Goal: Transaction & Acquisition: Purchase product/service

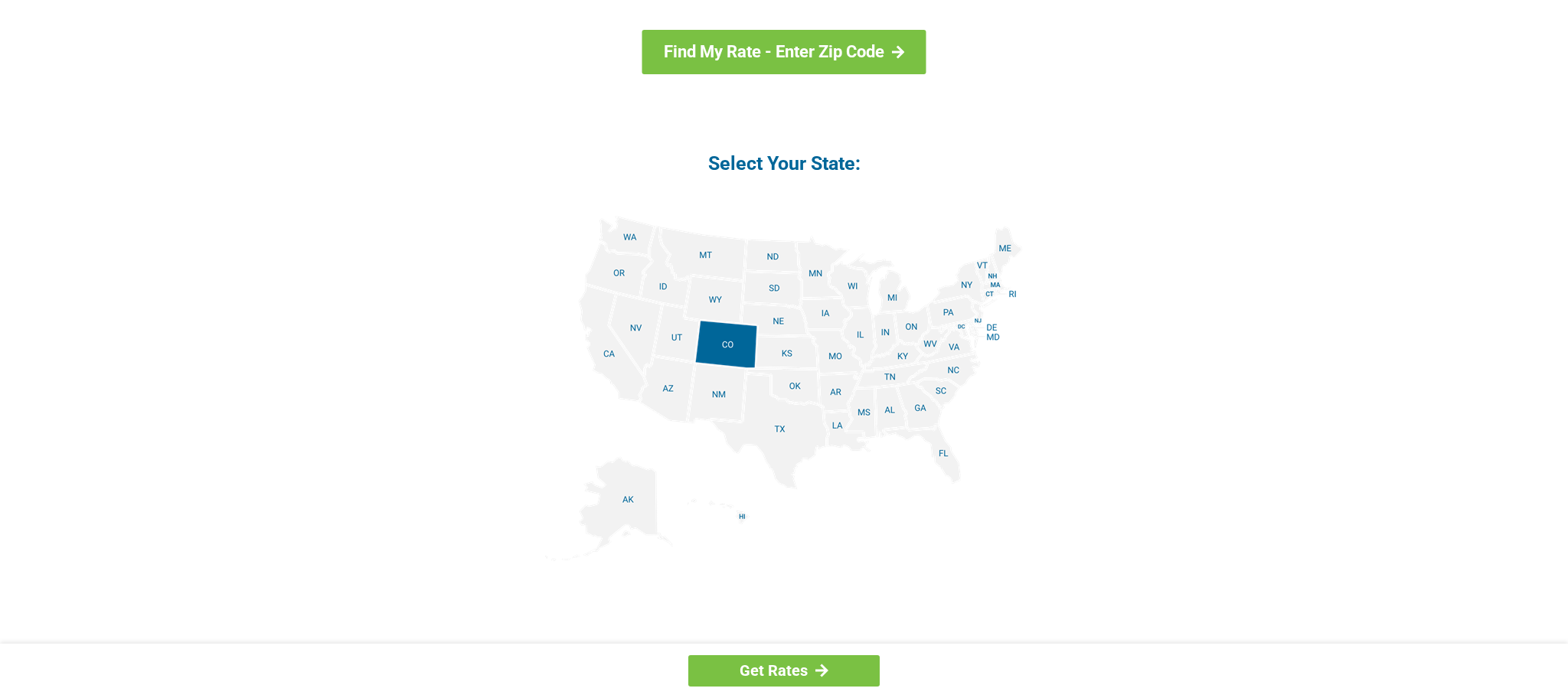
scroll to position [1698, 0]
click at [924, 405] on img at bounding box center [784, 387] width 478 height 345
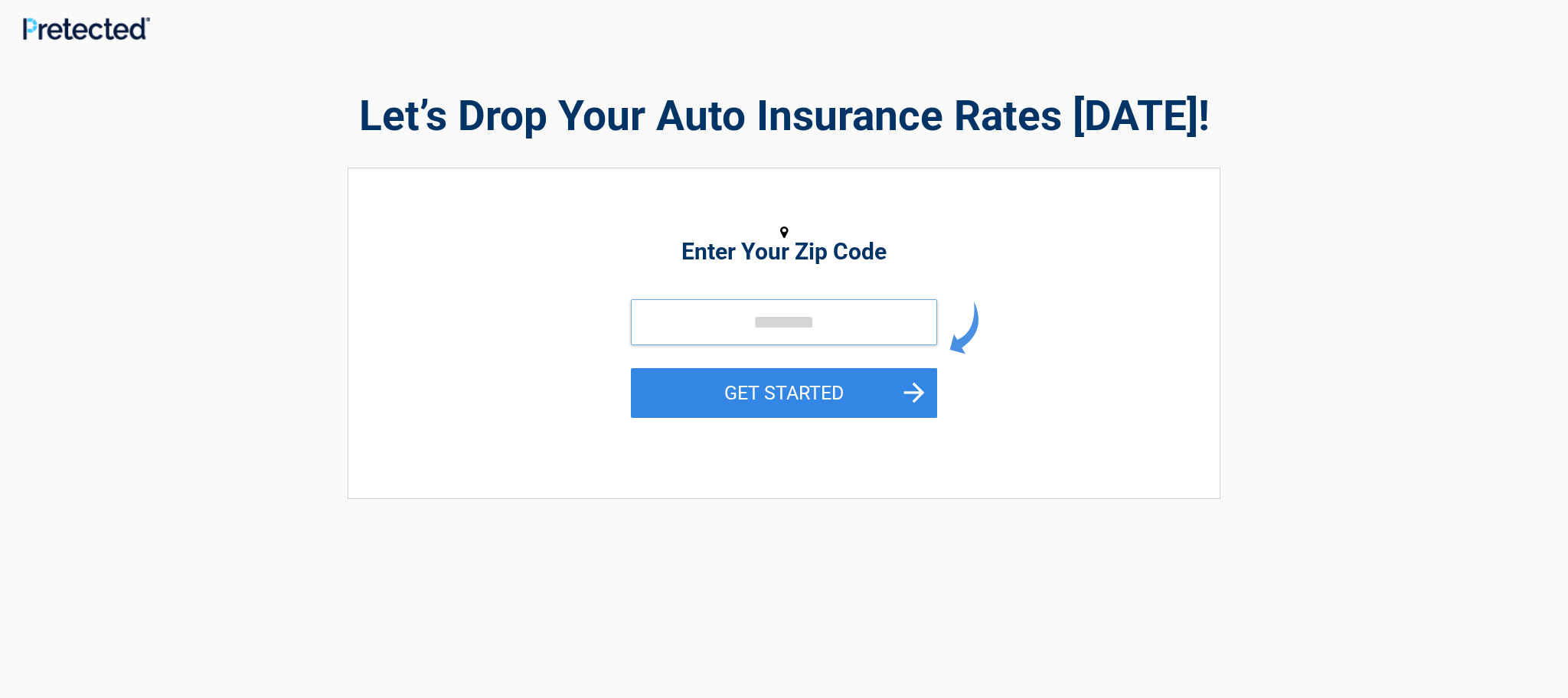
click at [773, 306] on input "tel" at bounding box center [784, 322] width 306 height 46
type input "*****"
click at [797, 392] on button "GET STARTED" at bounding box center [784, 393] width 306 height 50
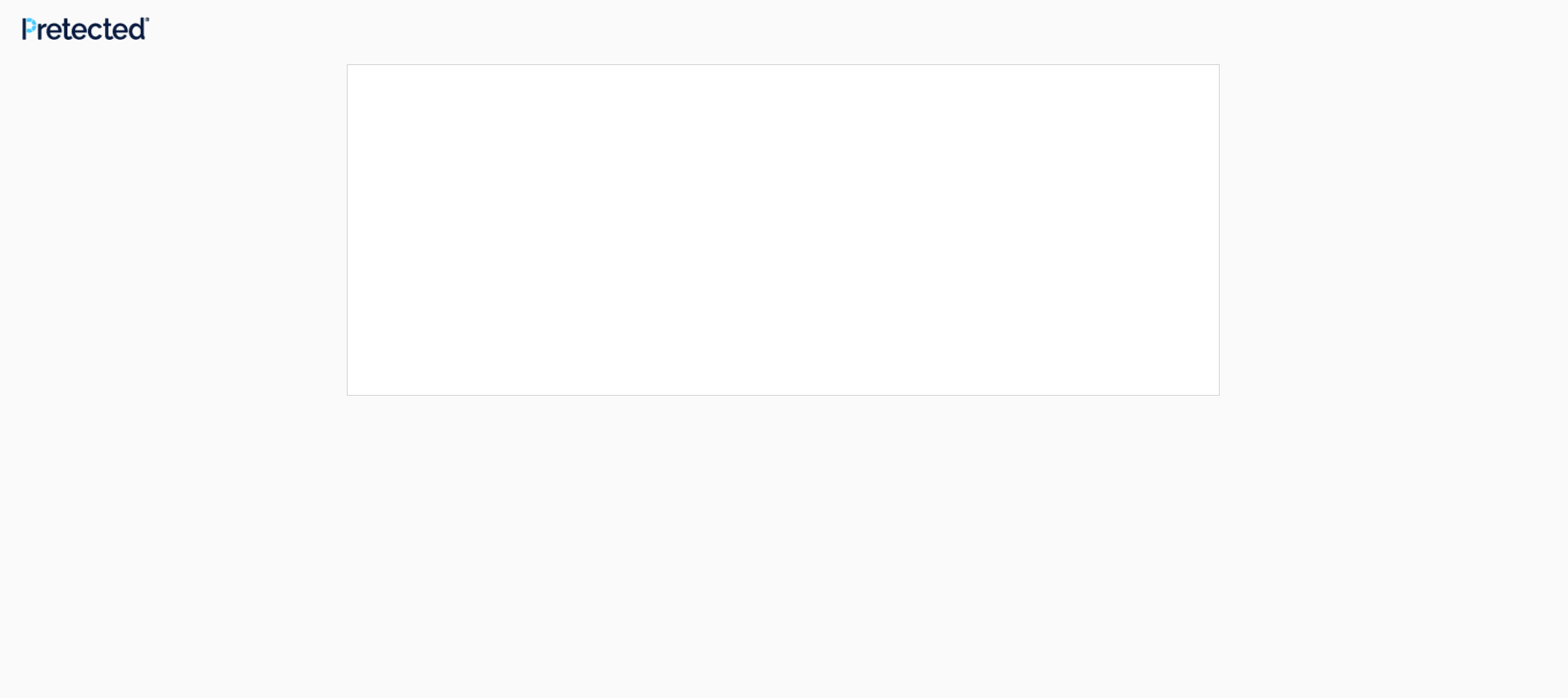
scroll to position [0, 0]
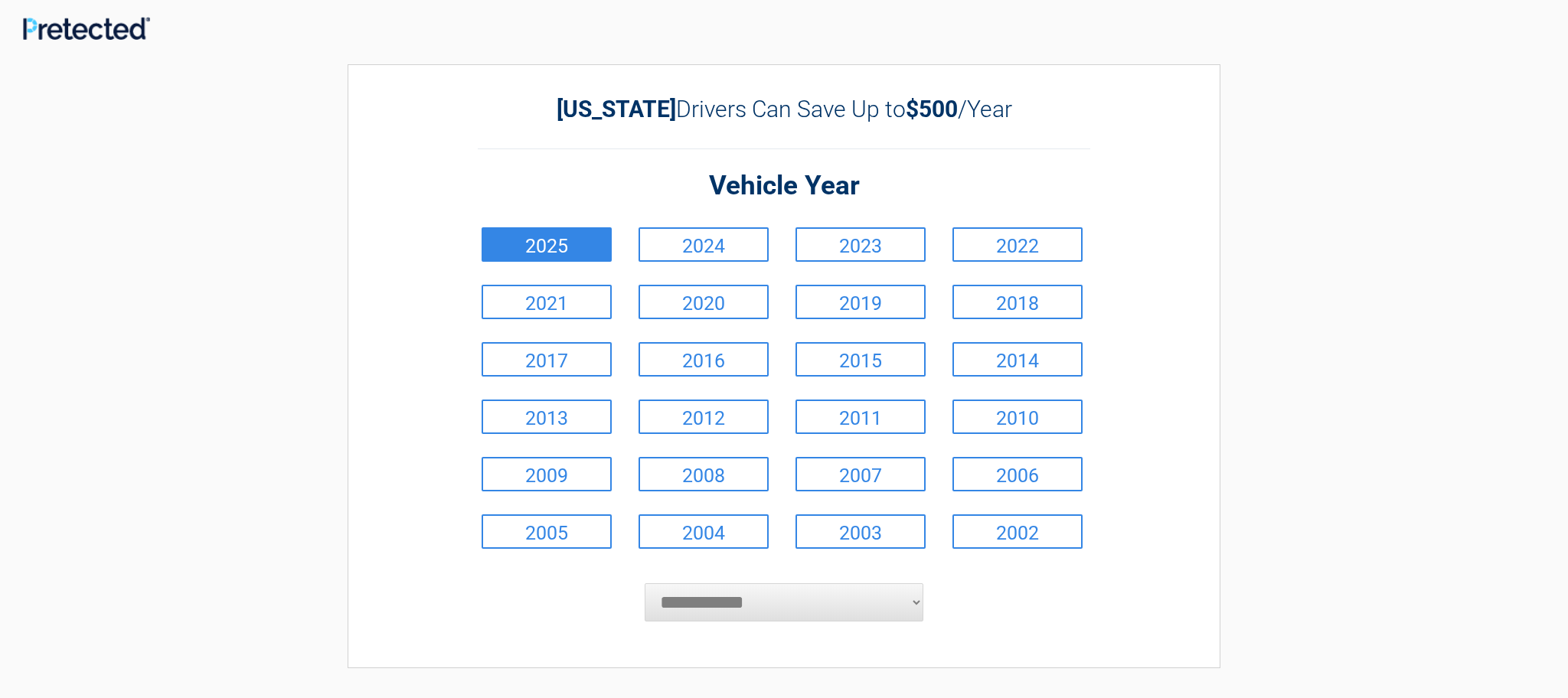
click at [555, 244] on link "2025" at bounding box center [547, 245] width 130 height 35
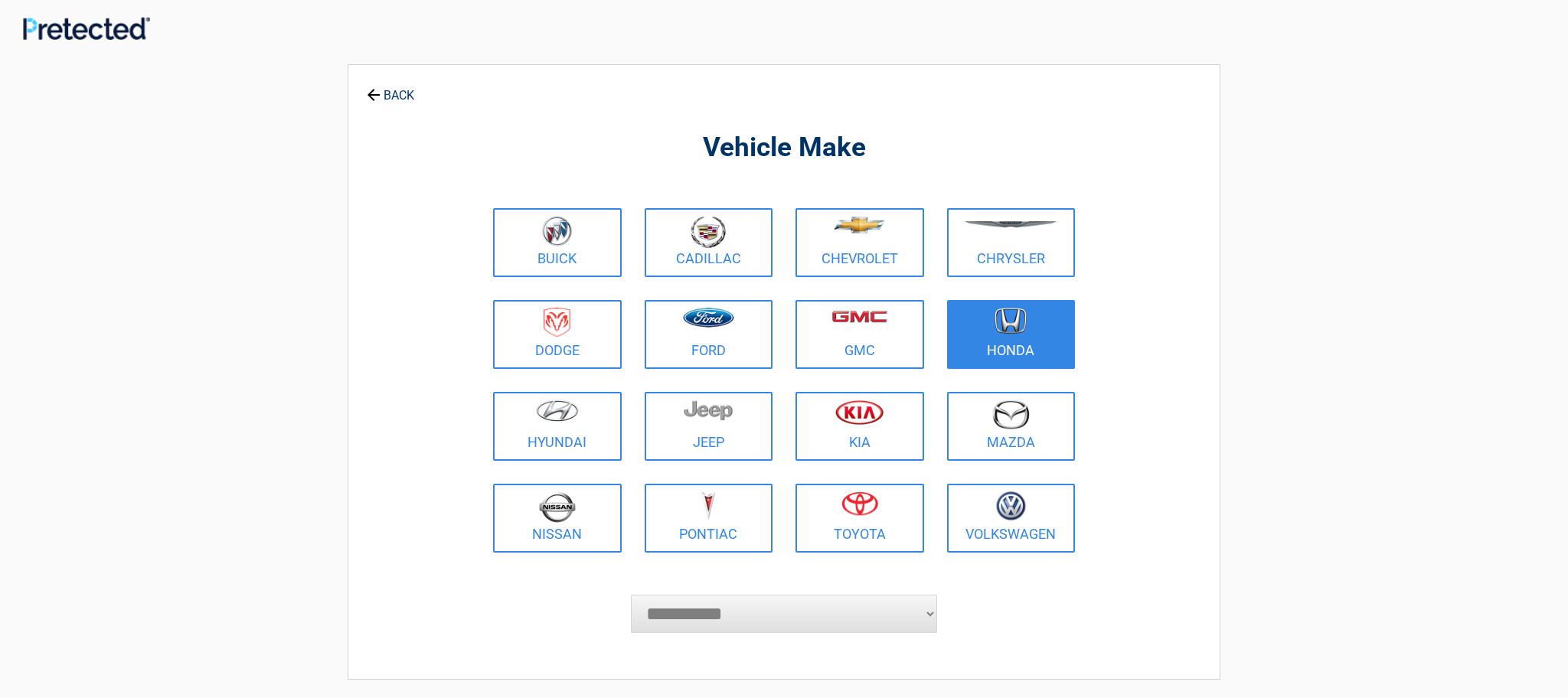
click at [990, 315] on figure at bounding box center [1011, 325] width 110 height 35
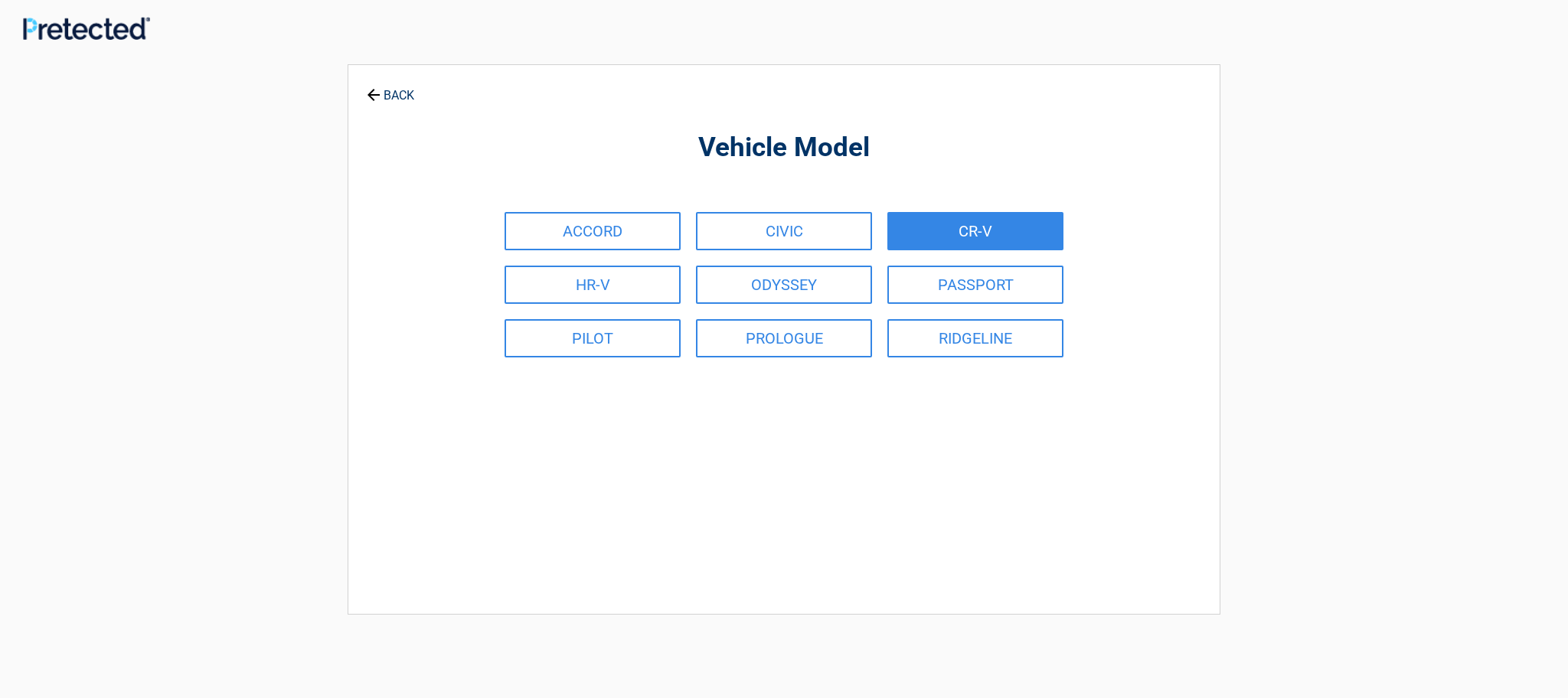
click at [976, 231] on link "CR-V" at bounding box center [976, 231] width 176 height 39
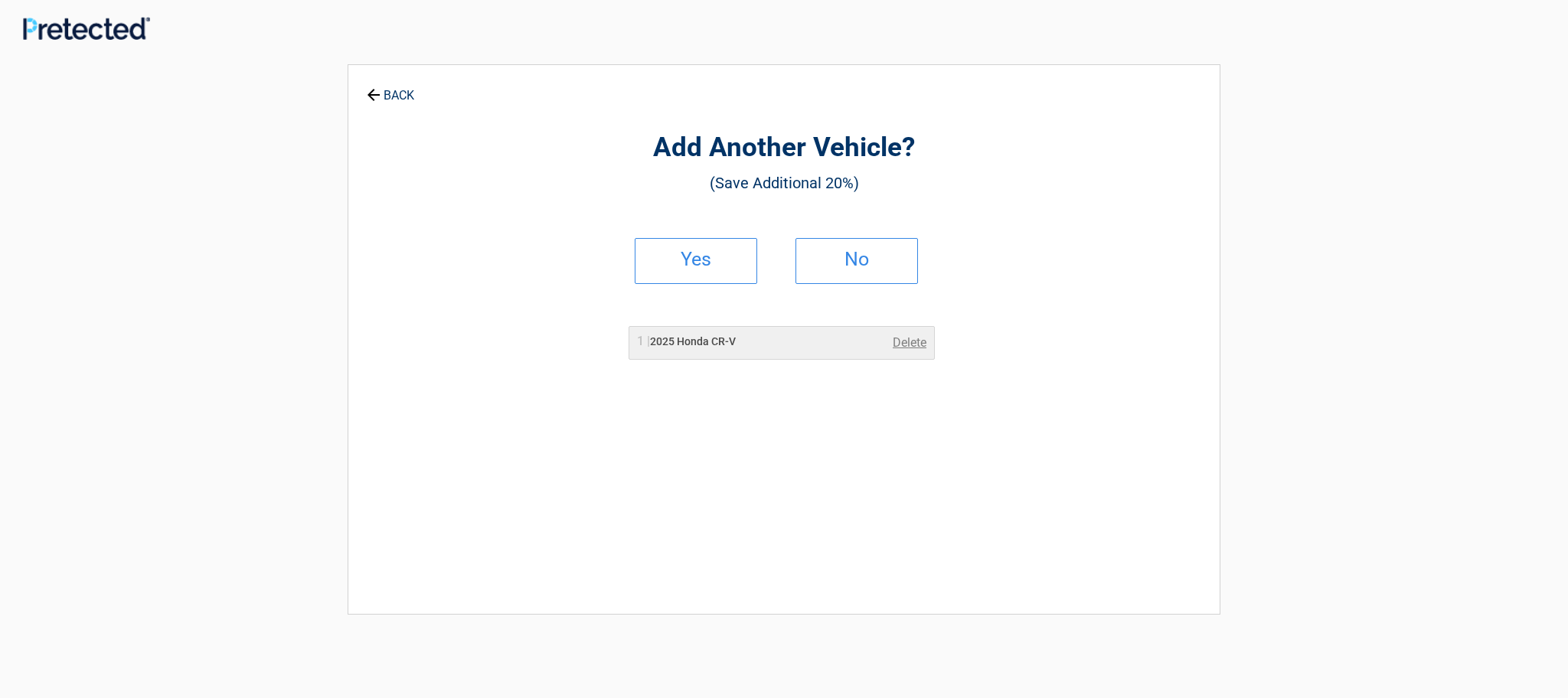
click at [398, 95] on link "BACK" at bounding box center [390, 88] width 53 height 27
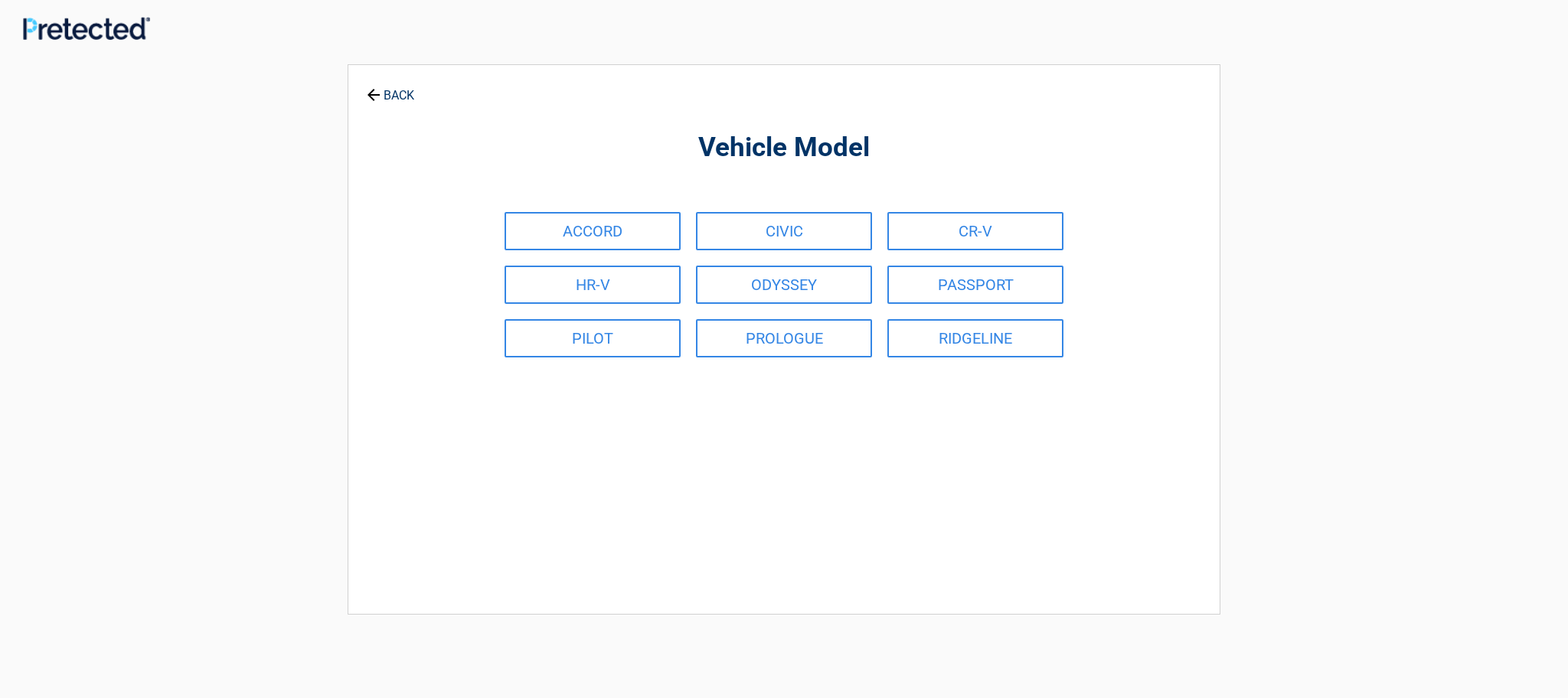
click at [398, 95] on link "BACK" at bounding box center [390, 88] width 53 height 27
